Goal: Transaction & Acquisition: Subscribe to service/newsletter

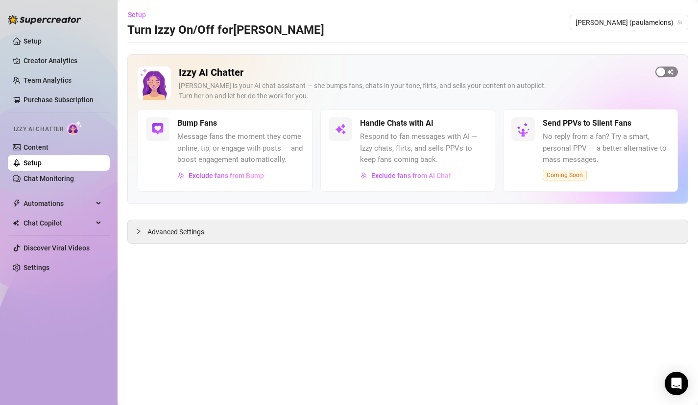
click at [660, 74] on div "button" at bounding box center [660, 72] width 9 height 9
click at [476, 122] on button "button" at bounding box center [476, 123] width 22 height 11
click at [42, 147] on link "Content" at bounding box center [36, 147] width 25 height 8
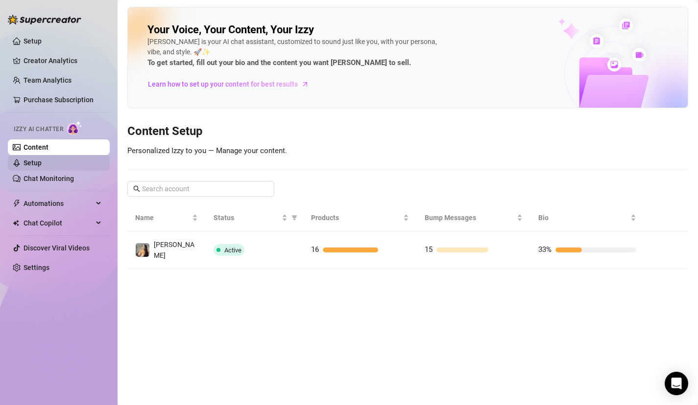
click at [42, 162] on link "Setup" at bounding box center [33, 163] width 18 height 8
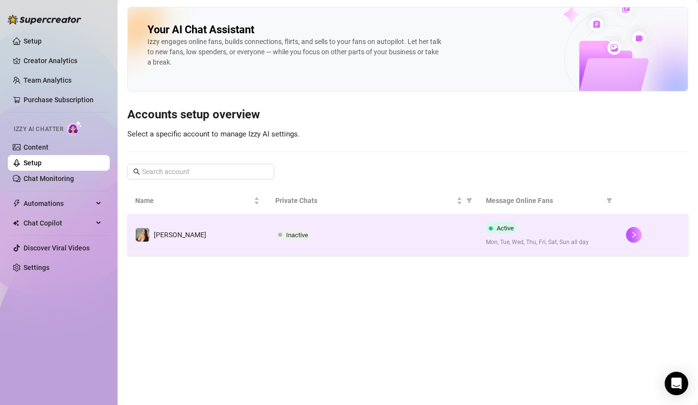
click at [192, 230] on td "[PERSON_NAME]" at bounding box center [197, 234] width 140 height 41
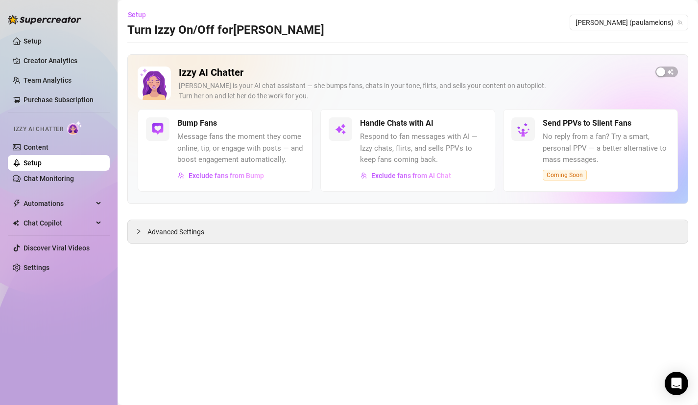
click at [265, 120] on div "Bump Fans" at bounding box center [240, 124] width 127 height 12
click at [48, 147] on link "Content" at bounding box center [36, 147] width 25 height 8
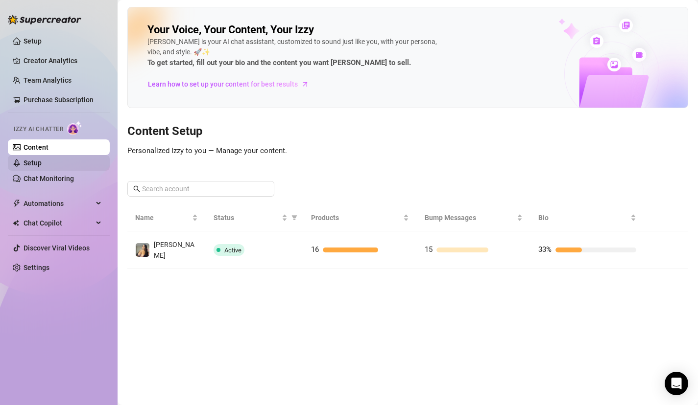
click at [42, 160] on link "Setup" at bounding box center [33, 163] width 18 height 8
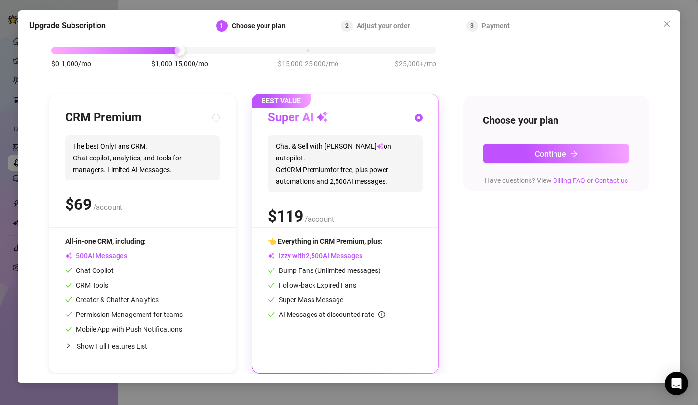
scroll to position [50, 0]
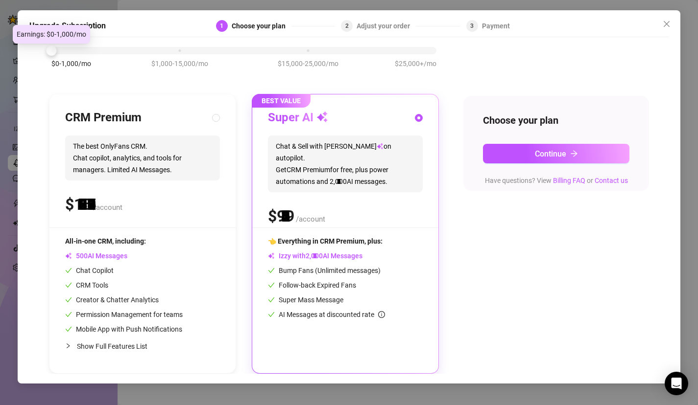
drag, startPoint x: 177, startPoint y: 52, endPoint x: 95, endPoint y: 19, distance: 88.5
click at [95, 19] on div "Upgrade Subscription 1 Choose your plan 2 Adjust your order 3 Payment Slide to …" at bounding box center [349, 197] width 663 height 374
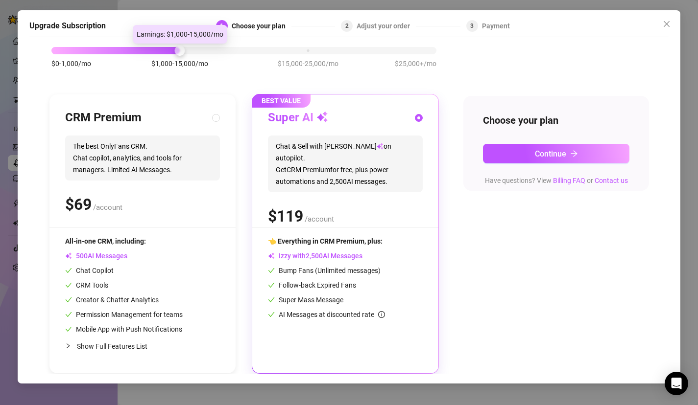
drag, startPoint x: 53, startPoint y: 51, endPoint x: 158, endPoint y: 45, distance: 105.0
click at [158, 45] on div "$0-1,000/mo $1,000-15,000/mo $15,000-25,000/mo $25,000+/mo" at bounding box center [243, 48] width 385 height 6
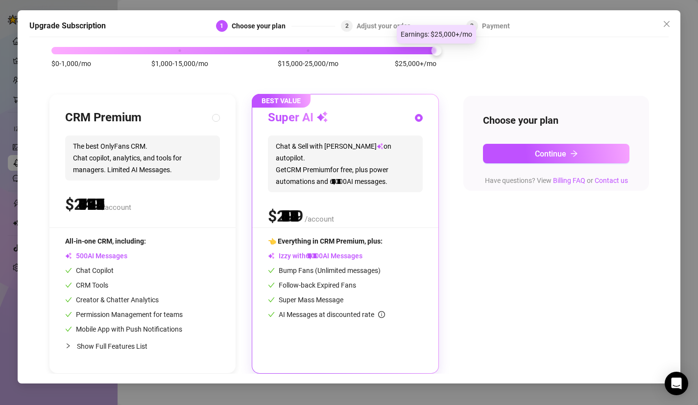
drag, startPoint x: 158, startPoint y: 45, endPoint x: 465, endPoint y: 39, distance: 307.5
click at [465, 39] on body "Setup Creator Analytics Team Analytics Purchase Subscription Izzy AI Chatter Co…" at bounding box center [349, 202] width 698 height 405
click at [675, 24] on div "Upgrade Subscription 1 Choose your plan 2 Adjust your order 3 Payment Slide to …" at bounding box center [349, 197] width 663 height 374
click at [674, 24] on span "Close" at bounding box center [667, 24] width 16 height 8
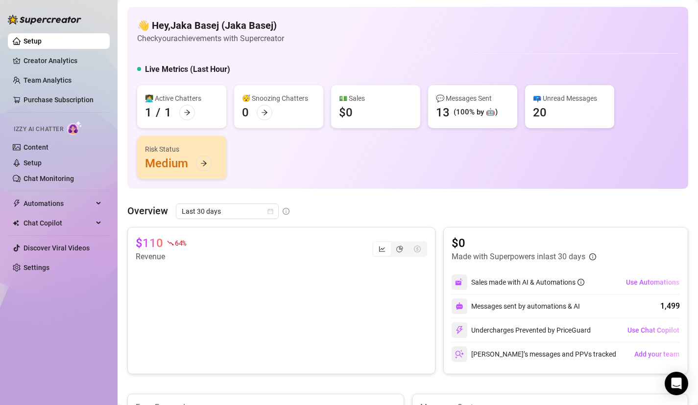
click at [189, 171] on div "Risk Status Medium" at bounding box center [181, 157] width 89 height 43
click at [198, 166] on div at bounding box center [204, 164] width 16 height 16
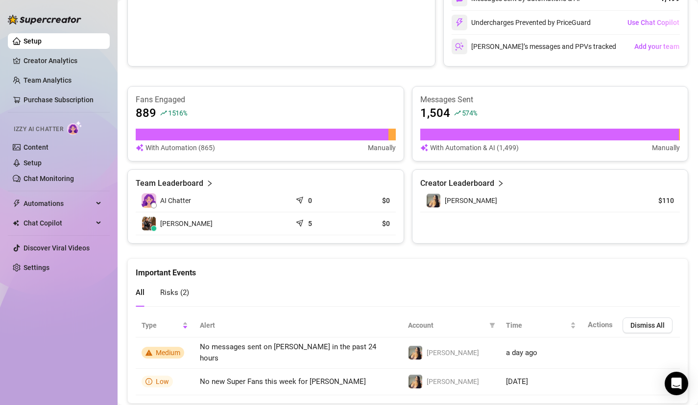
scroll to position [330, 0]
